Goal: Entertainment & Leisure: Consume media (video, audio)

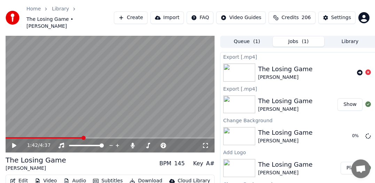
scroll to position [161, 0]
click at [6, 136] on span at bounding box center [8, 138] width 4 height 4
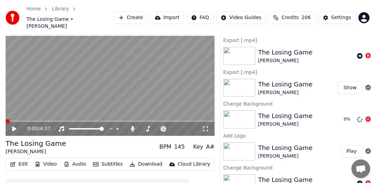
scroll to position [24, 0]
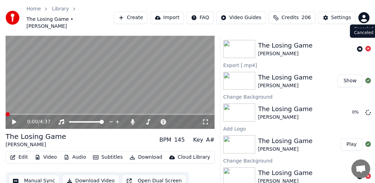
click at [367, 46] on icon at bounding box center [368, 49] width 6 height 6
click at [370, 174] on icon at bounding box center [368, 177] width 6 height 6
click at [359, 46] on icon at bounding box center [360, 49] width 6 height 6
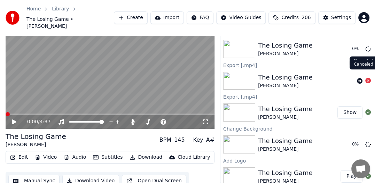
click at [365, 78] on icon at bounding box center [368, 81] width 6 height 6
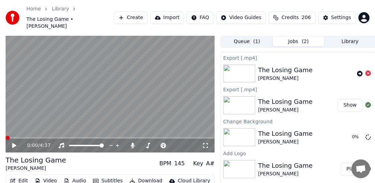
scroll to position [0, 0]
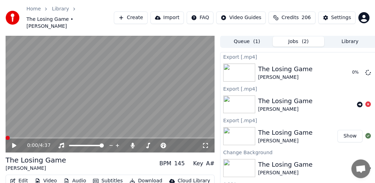
click at [344, 131] on button "Show" at bounding box center [349, 136] width 25 height 13
click at [341, 130] on button "Show" at bounding box center [349, 136] width 25 height 13
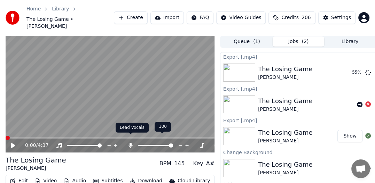
click at [129, 143] on icon at bounding box center [131, 146] width 4 height 6
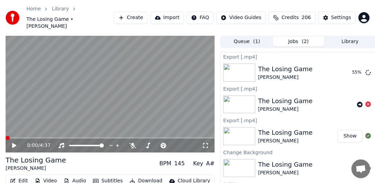
click at [12, 143] on icon at bounding box center [14, 145] width 4 height 5
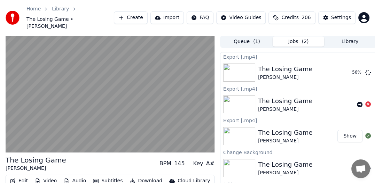
click at [354, 130] on button "Show" at bounding box center [349, 136] width 25 height 13
click at [272, 129] on div "The Losing Game" at bounding box center [285, 133] width 54 height 10
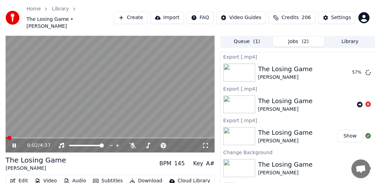
click at [43, 105] on video at bounding box center [110, 94] width 209 height 118
click at [115, 102] on video at bounding box center [110, 94] width 209 height 118
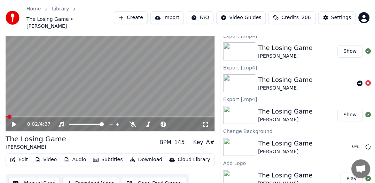
scroll to position [24, 0]
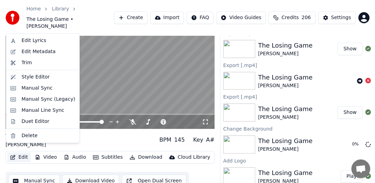
click at [14, 155] on icon "button" at bounding box center [13, 157] width 6 height 5
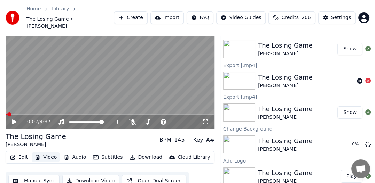
click at [52, 153] on button "Video" at bounding box center [45, 158] width 27 height 10
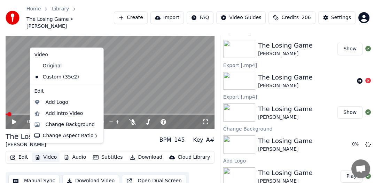
click at [52, 153] on button "Video" at bounding box center [45, 158] width 27 height 10
click at [61, 122] on div "Change Background" at bounding box center [70, 124] width 49 height 7
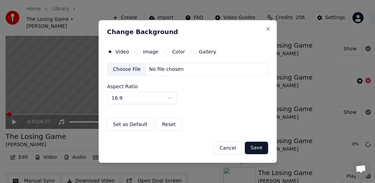
scroll to position [18, 0]
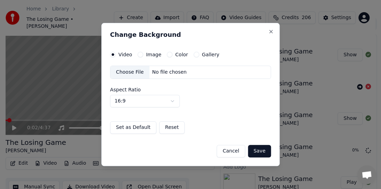
click at [156, 71] on div "No file chosen" at bounding box center [169, 72] width 40 height 7
click at [255, 152] on button "Save" at bounding box center [259, 151] width 23 height 13
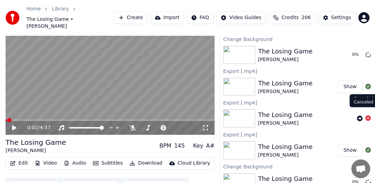
click at [365, 116] on icon at bounding box center [368, 119] width 6 height 6
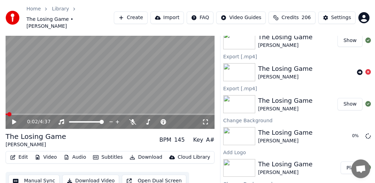
scroll to position [28, 0]
